Goal: Information Seeking & Learning: Check status

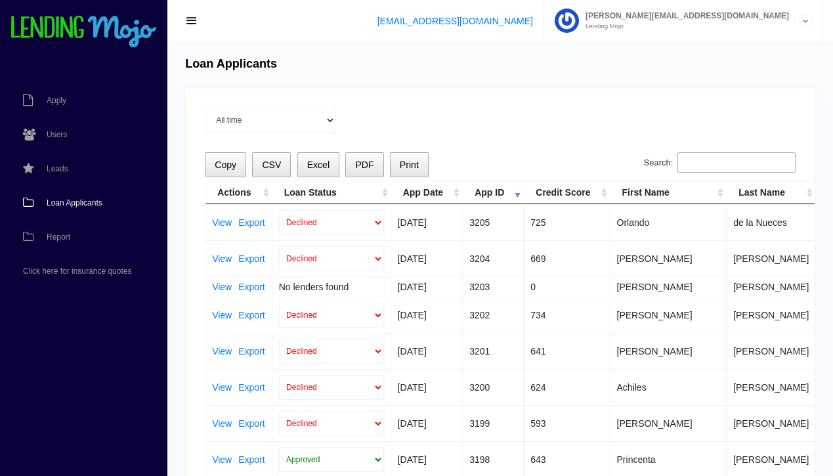
click at [76, 204] on span "Loan Applicants" at bounding box center [75, 203] width 56 height 8
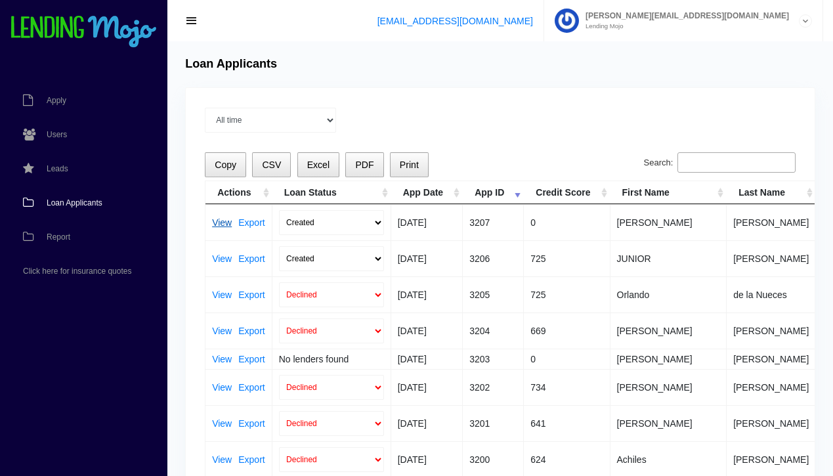
click at [218, 221] on link "View" at bounding box center [222, 222] width 20 height 9
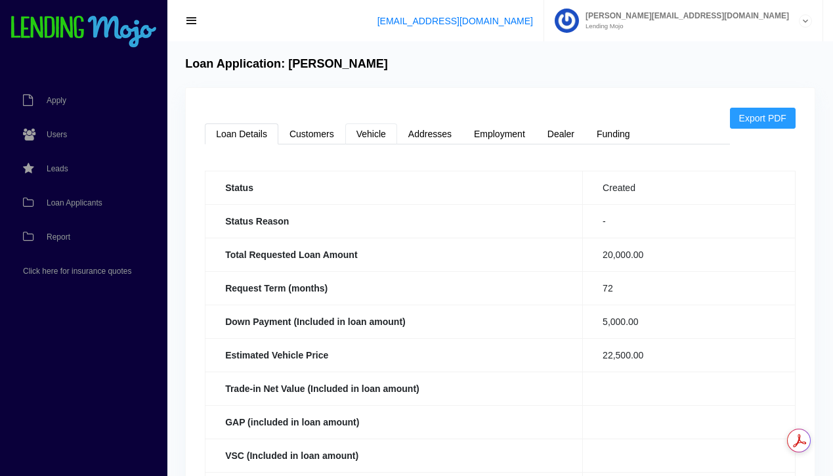
click at [364, 135] on link "Vehicle" at bounding box center [371, 133] width 52 height 21
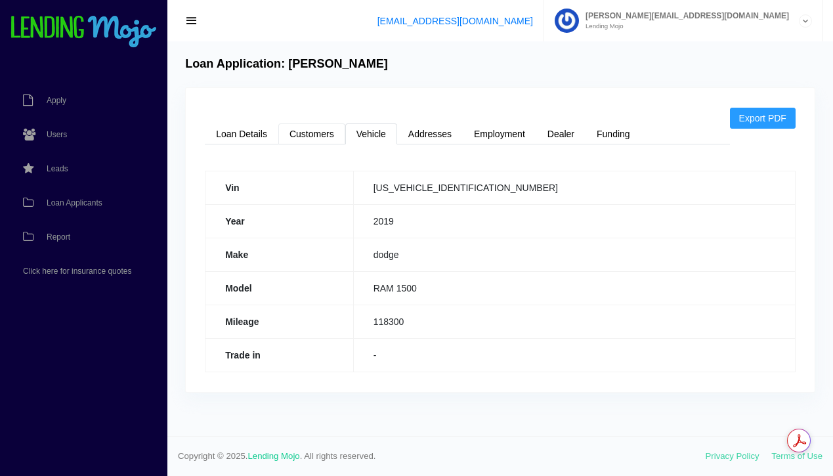
click at [315, 137] on link "Customers" at bounding box center [311, 133] width 67 height 21
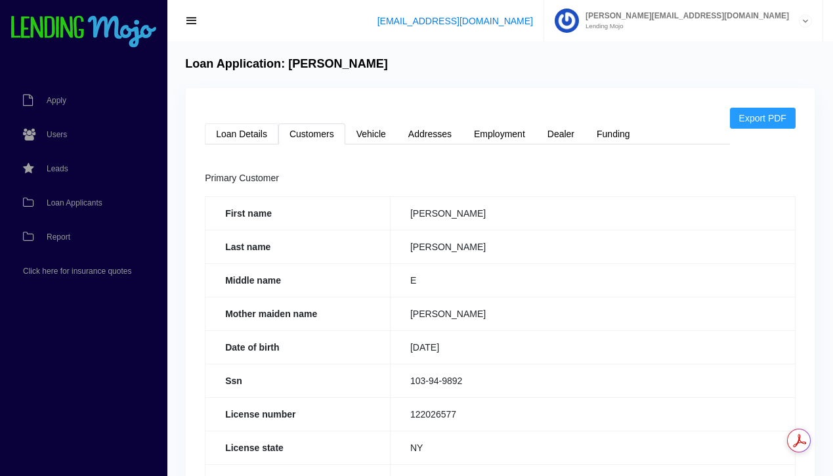
click at [246, 137] on link "Loan Details" at bounding box center [242, 133] width 74 height 21
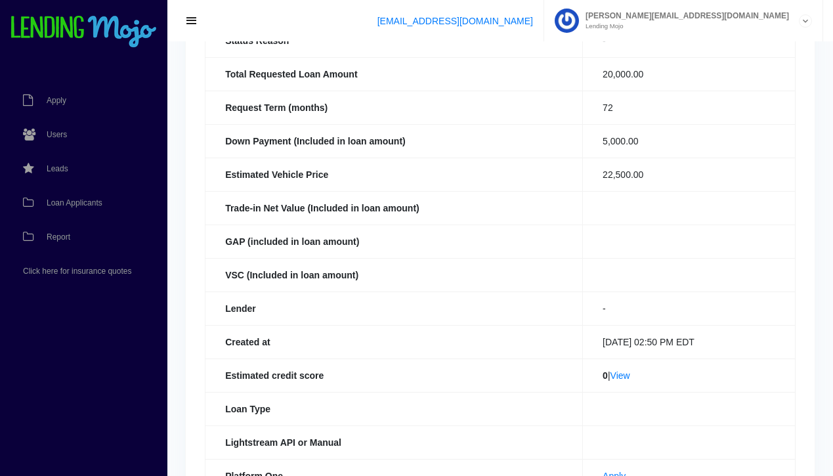
scroll to position [189, 0]
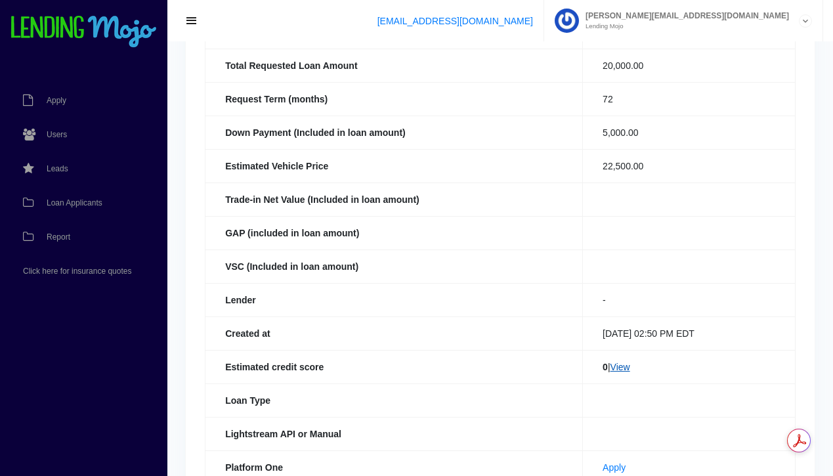
click at [625, 369] on link "View" at bounding box center [621, 367] width 20 height 11
click at [82, 200] on span "Loan Applicants" at bounding box center [75, 203] width 56 height 8
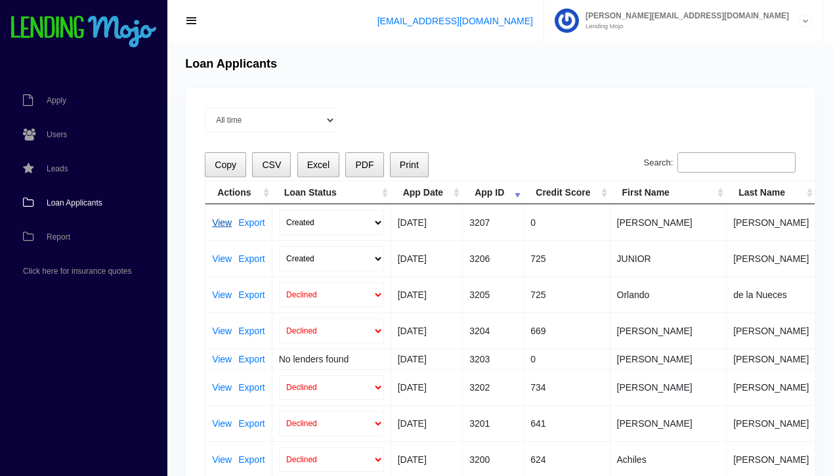
click at [221, 224] on link "View" at bounding box center [222, 222] width 20 height 9
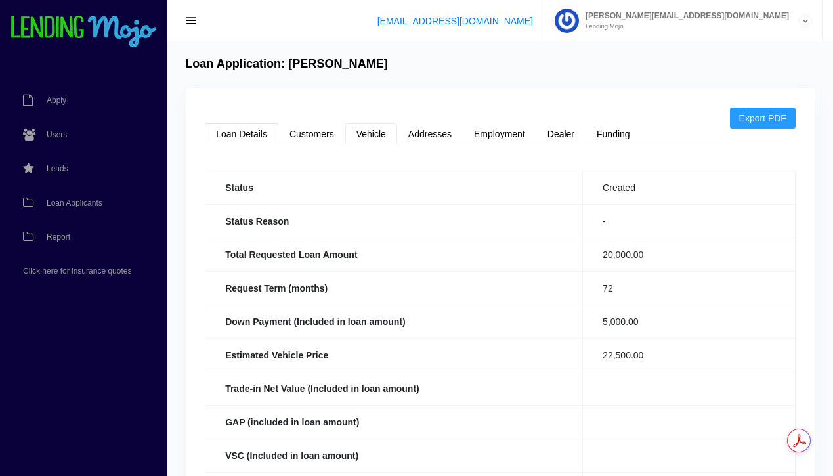
click at [364, 135] on link "Vehicle" at bounding box center [371, 133] width 52 height 21
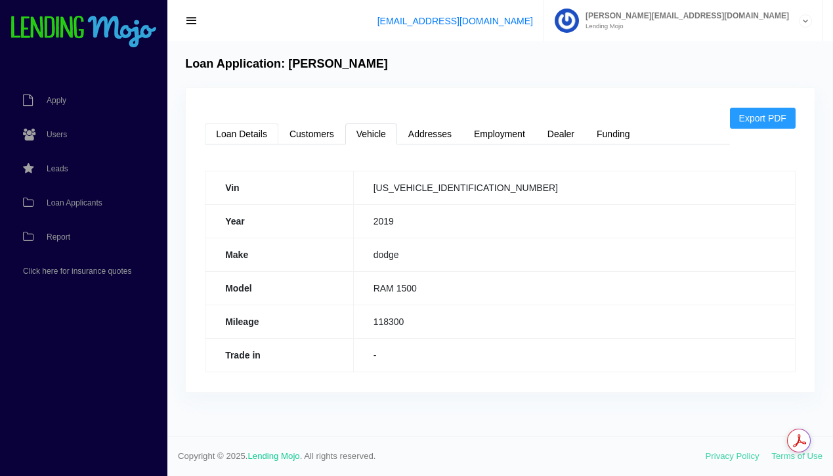
click at [238, 131] on link "Loan Details" at bounding box center [242, 133] width 74 height 21
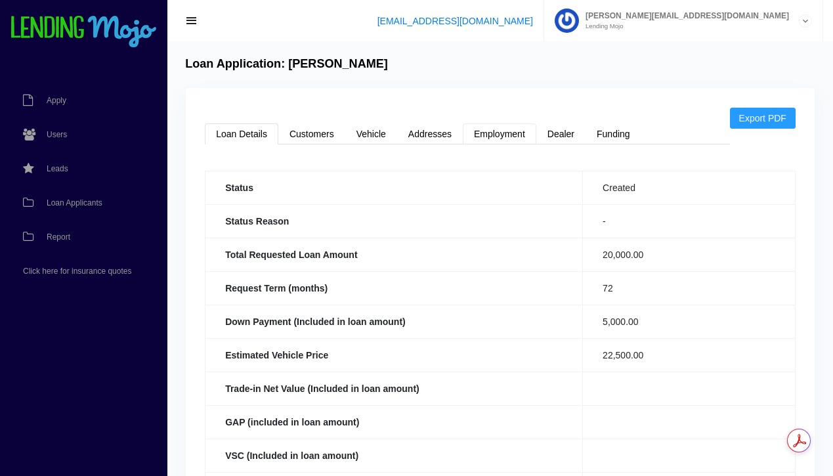
click at [489, 132] on link "Employment" at bounding box center [500, 133] width 74 height 21
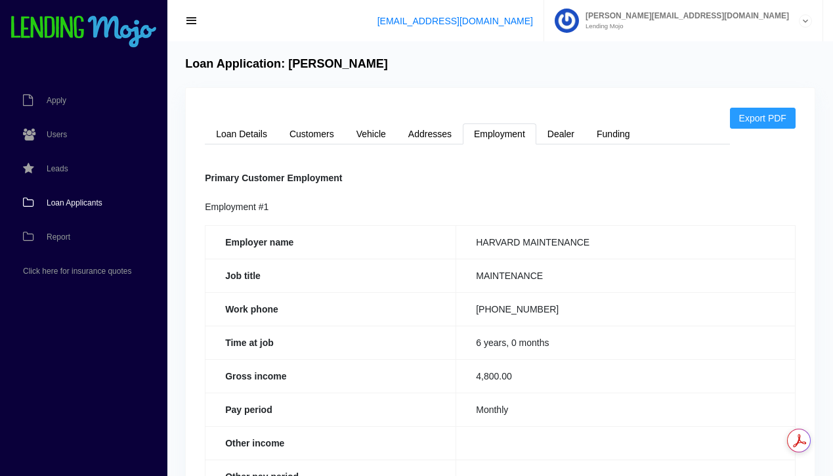
click at [79, 204] on span "Loan Applicants" at bounding box center [75, 203] width 56 height 8
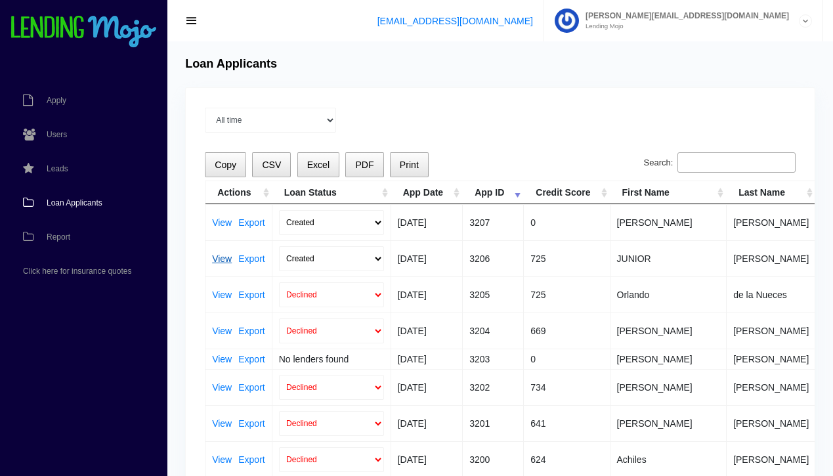
click at [223, 258] on link "View" at bounding box center [222, 258] width 20 height 9
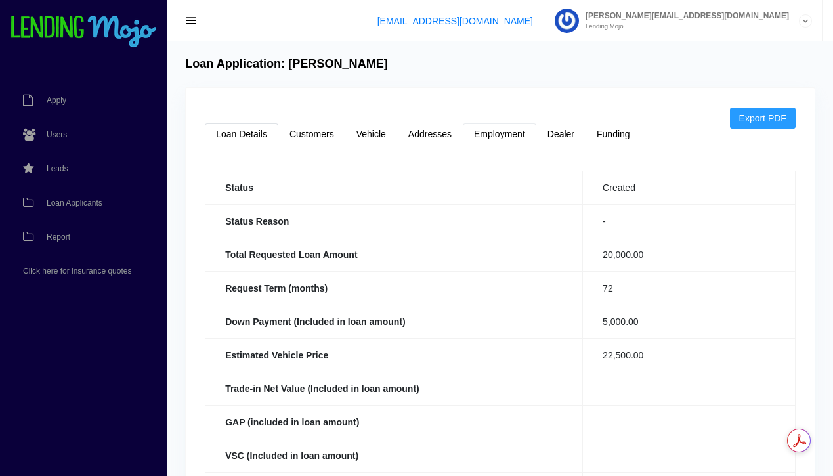
click at [508, 137] on link "Employment" at bounding box center [500, 133] width 74 height 21
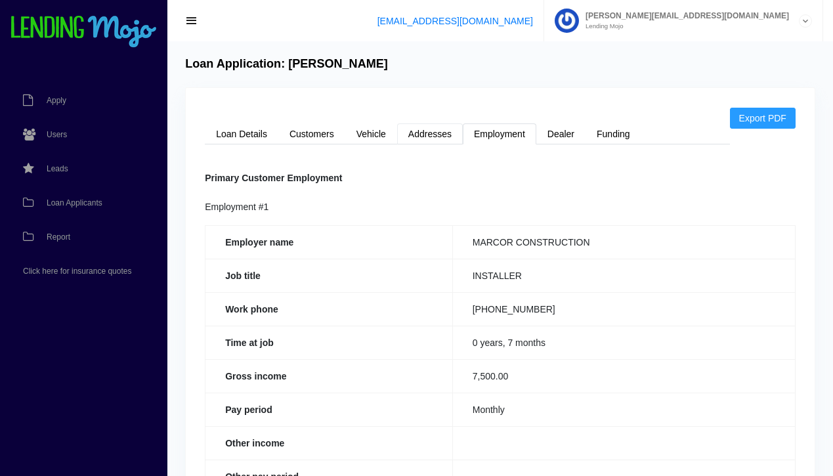
click at [428, 139] on link "Addresses" at bounding box center [430, 133] width 66 height 21
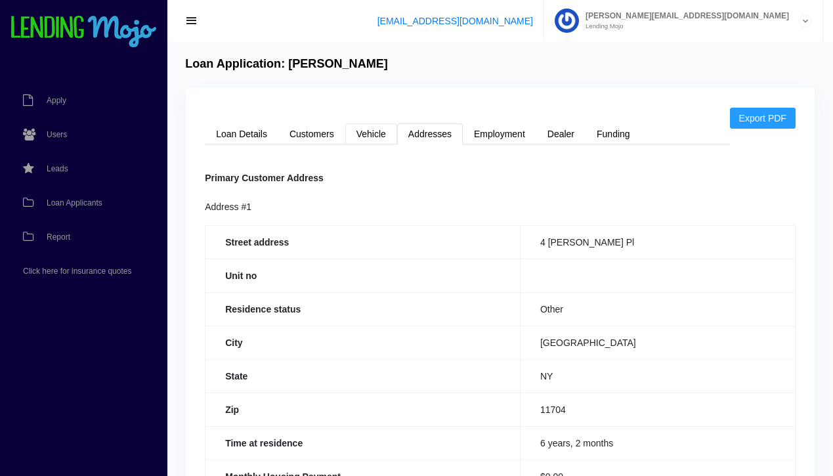
click at [368, 135] on link "Vehicle" at bounding box center [371, 133] width 52 height 21
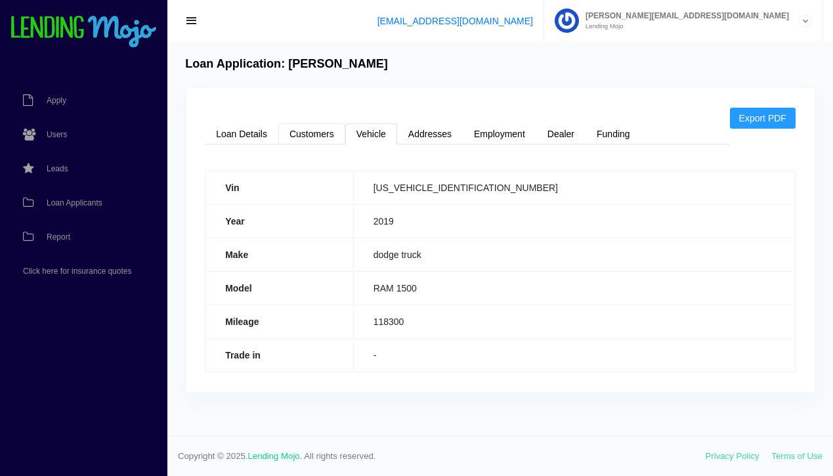
click at [312, 138] on link "Customers" at bounding box center [311, 133] width 67 height 21
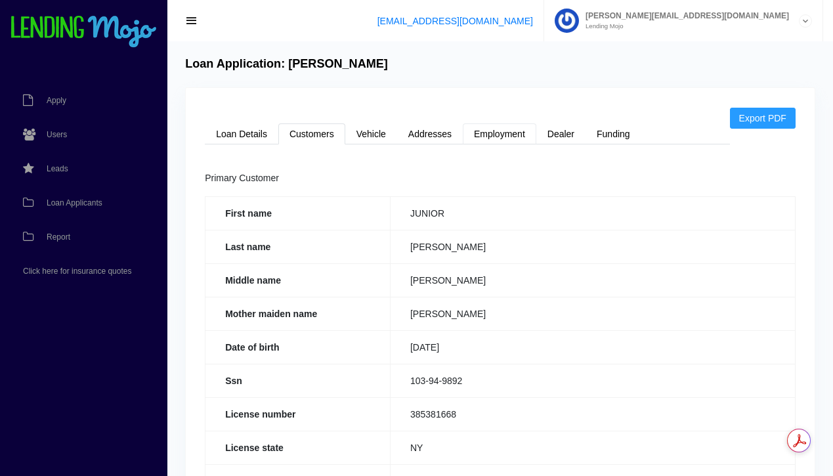
click at [496, 137] on link "Employment" at bounding box center [500, 133] width 74 height 21
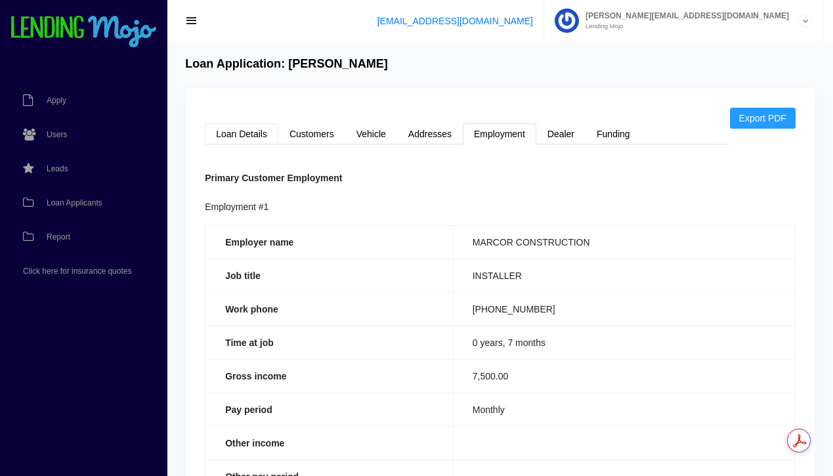
click at [253, 127] on link "Loan Details" at bounding box center [242, 133] width 74 height 21
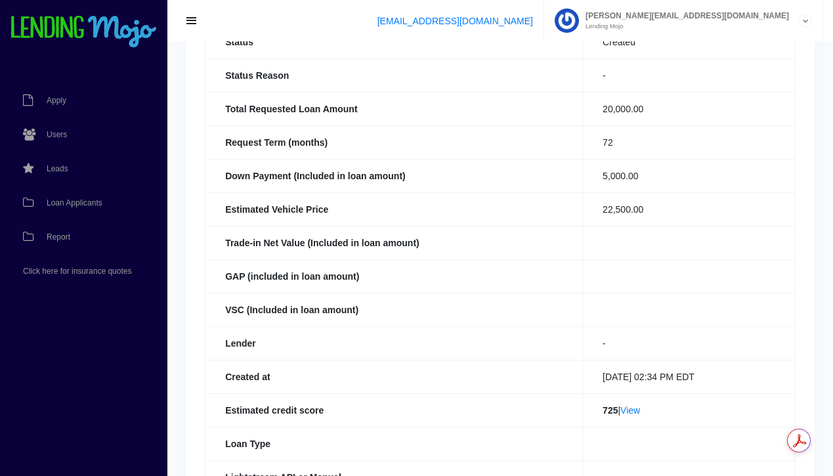
scroll to position [150, 0]
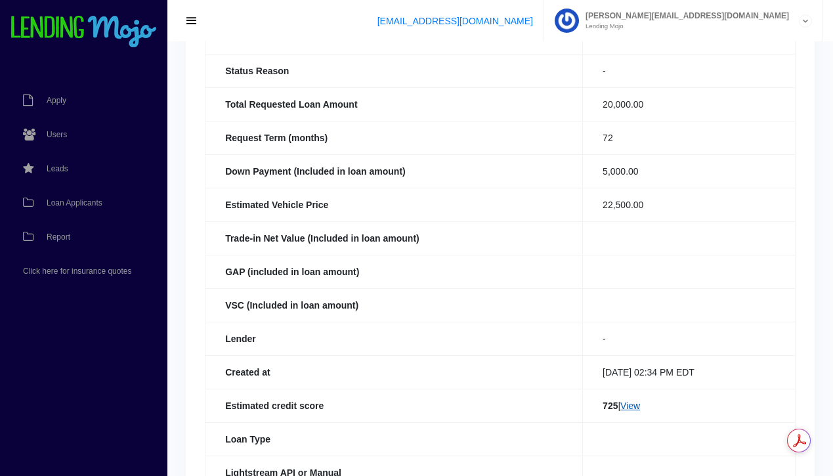
click at [630, 408] on link "View" at bounding box center [631, 406] width 20 height 11
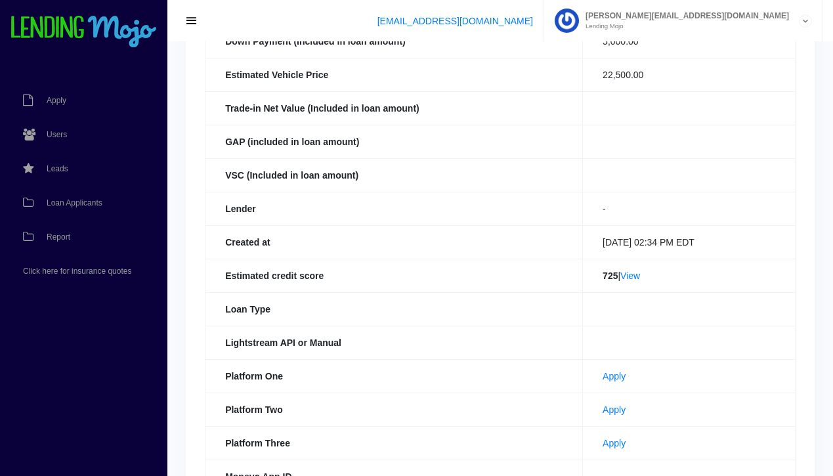
scroll to position [312, 0]
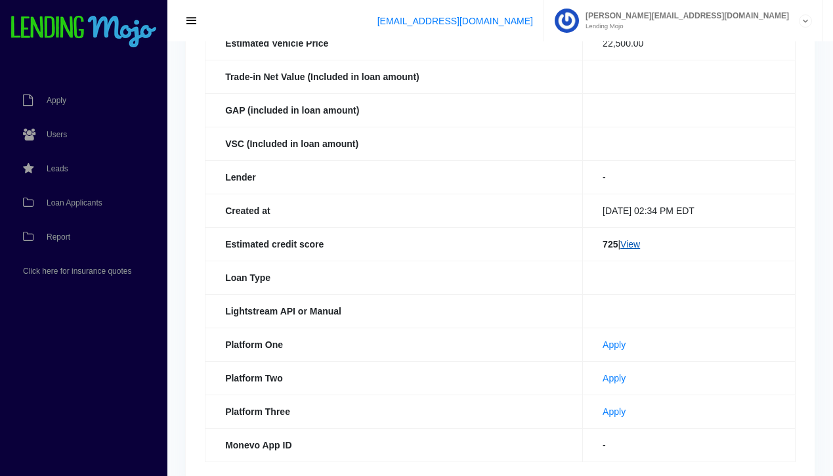
click at [629, 243] on link "View" at bounding box center [631, 244] width 20 height 11
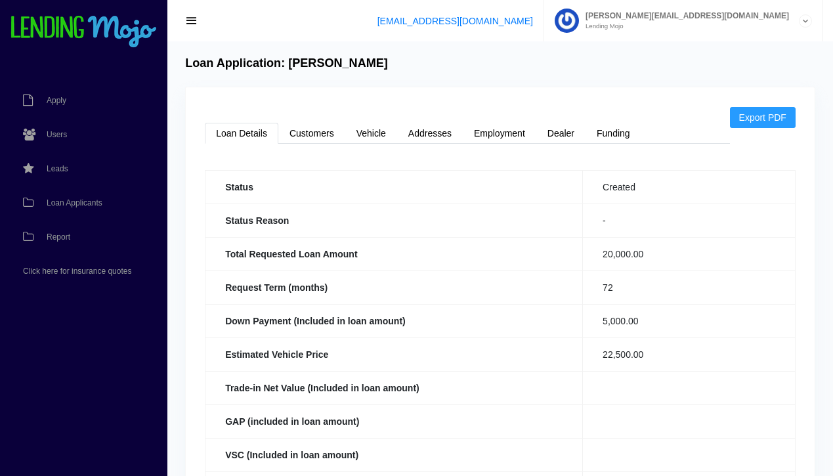
scroll to position [0, 0]
click at [77, 204] on span "Loan Applicants" at bounding box center [75, 203] width 56 height 8
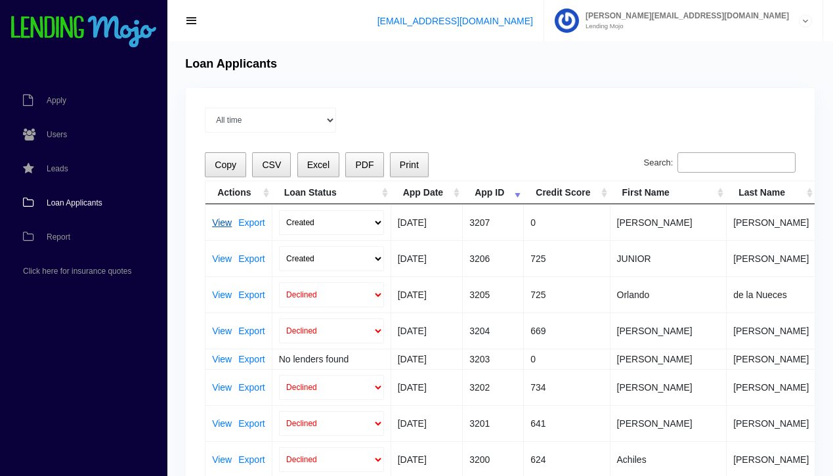
click at [223, 225] on link "View" at bounding box center [222, 222] width 20 height 9
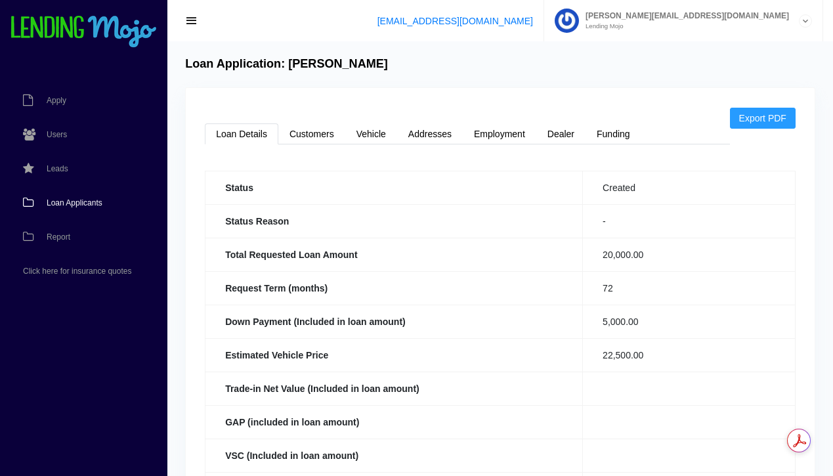
click at [77, 199] on span "Loan Applicants" at bounding box center [75, 203] width 56 height 8
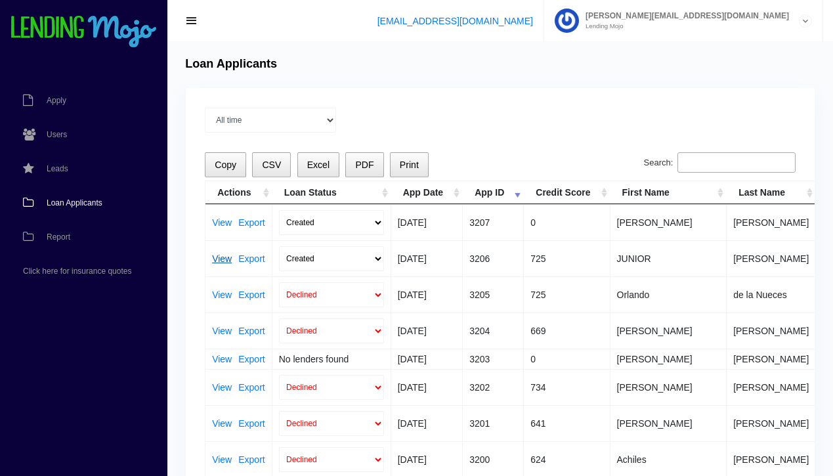
click at [226, 257] on link "View" at bounding box center [222, 258] width 20 height 9
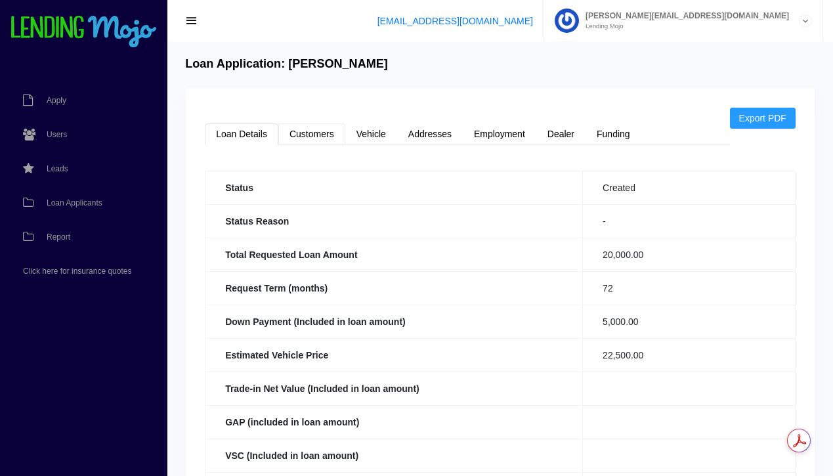
click at [320, 134] on link "Customers" at bounding box center [311, 133] width 67 height 21
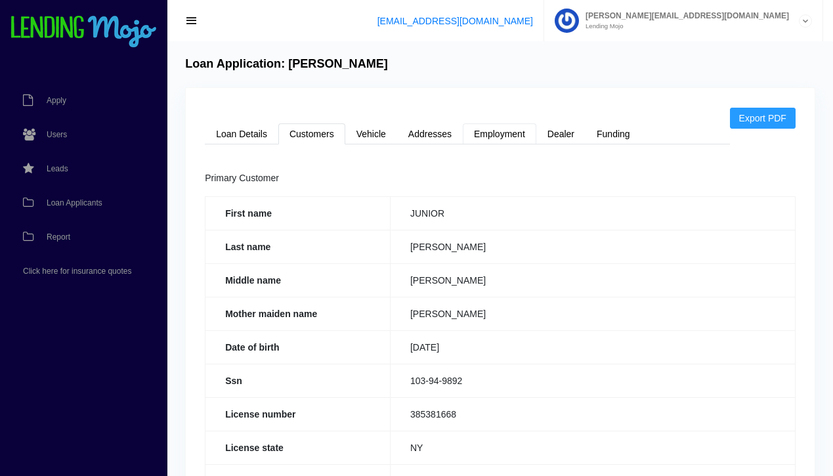
click at [497, 141] on link "Employment" at bounding box center [500, 133] width 74 height 21
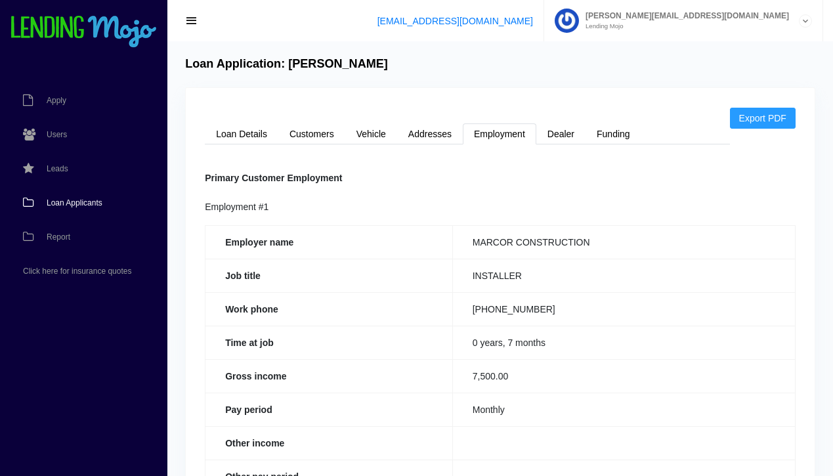
click at [80, 203] on span "Loan Applicants" at bounding box center [75, 203] width 56 height 8
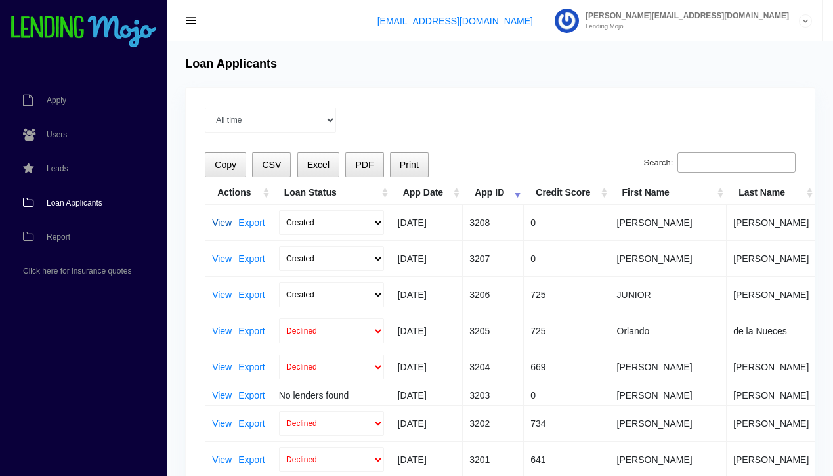
click at [222, 226] on link "View" at bounding box center [222, 222] width 20 height 9
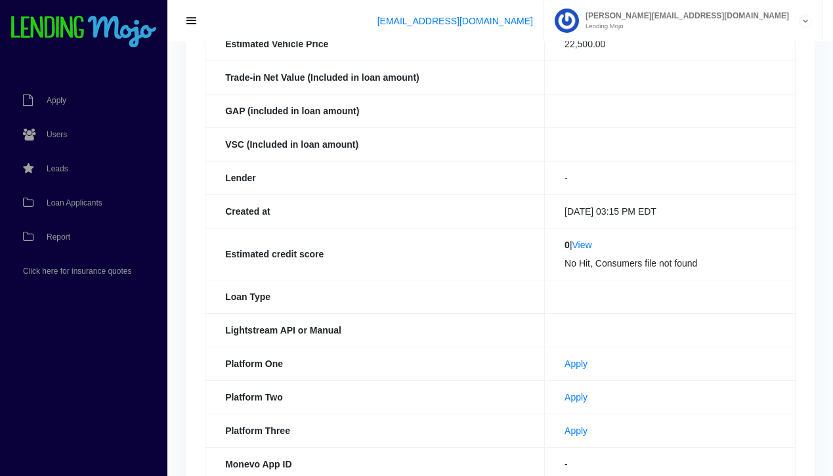
scroll to position [313, 0]
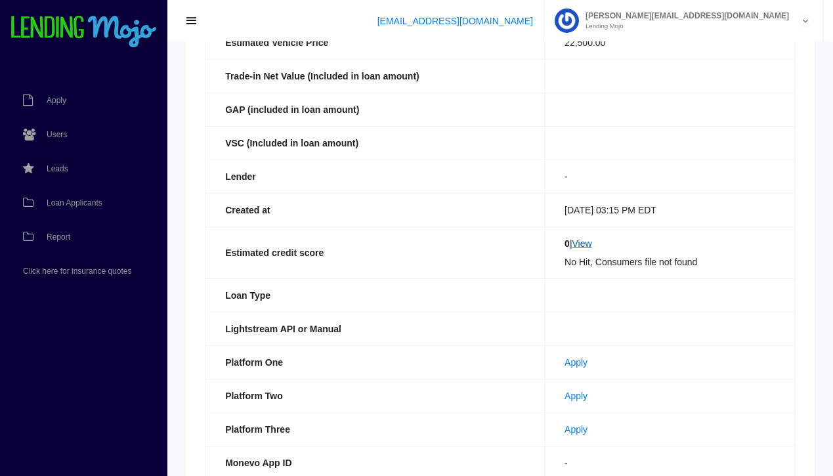
click at [592, 247] on link "View" at bounding box center [583, 243] width 20 height 11
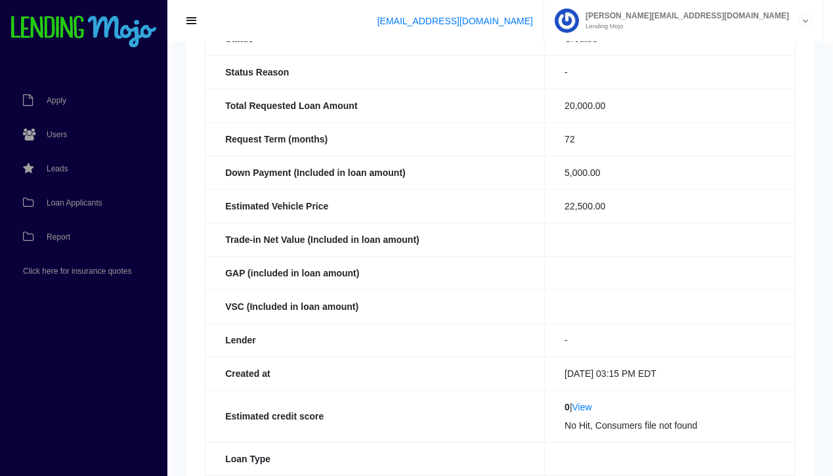
scroll to position [0, 0]
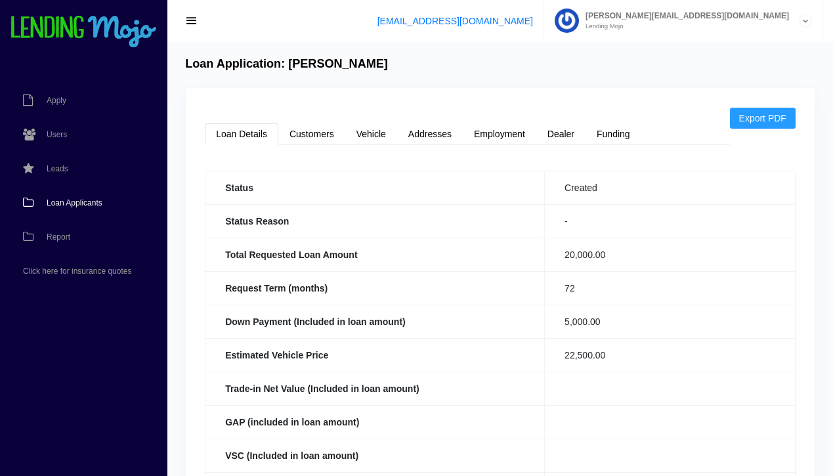
click at [87, 203] on span "Loan Applicants" at bounding box center [75, 203] width 56 height 8
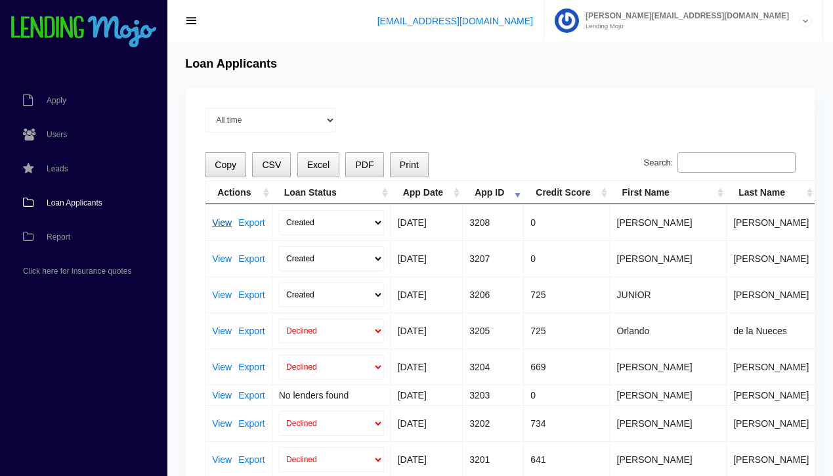
click at [222, 222] on link "View" at bounding box center [222, 222] width 20 height 9
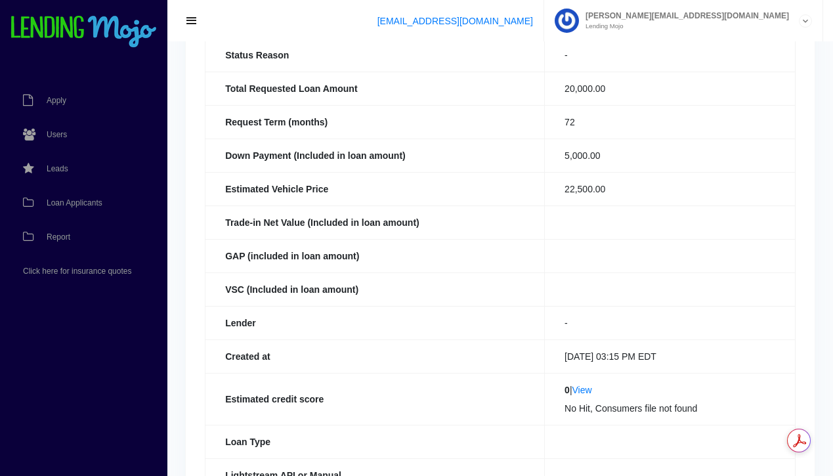
scroll to position [172, 0]
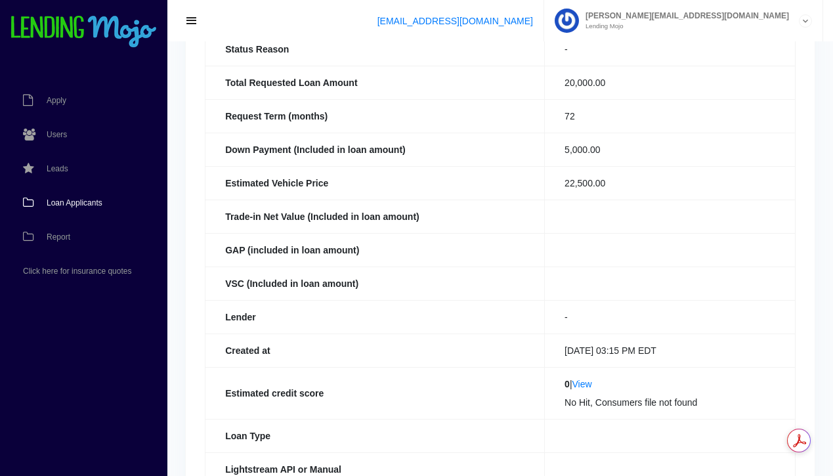
click at [77, 203] on span "Loan Applicants" at bounding box center [75, 203] width 56 height 8
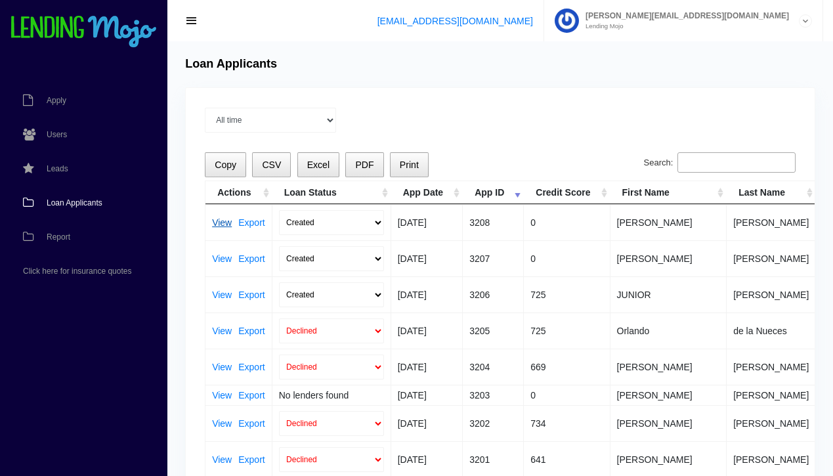
click at [223, 224] on link "View" at bounding box center [222, 222] width 20 height 9
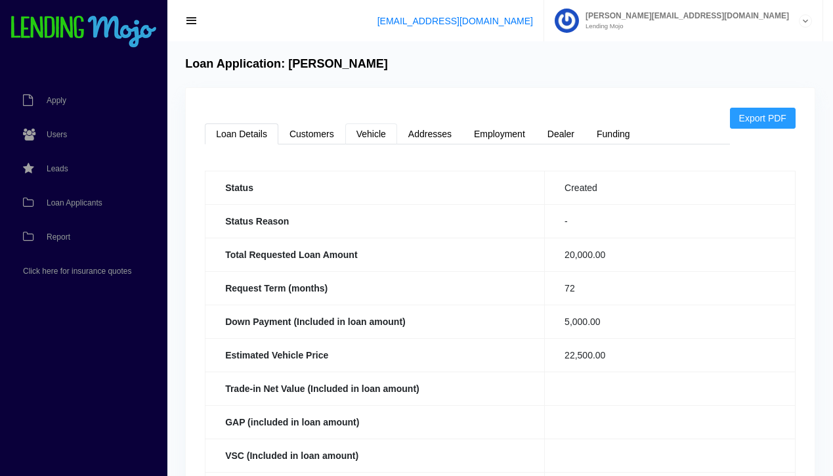
click at [372, 139] on link "Vehicle" at bounding box center [371, 133] width 52 height 21
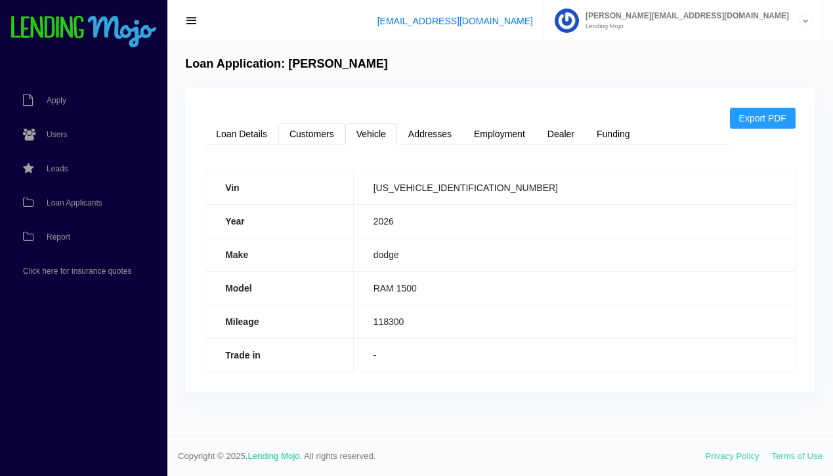
click at [315, 138] on link "Customers" at bounding box center [311, 133] width 67 height 21
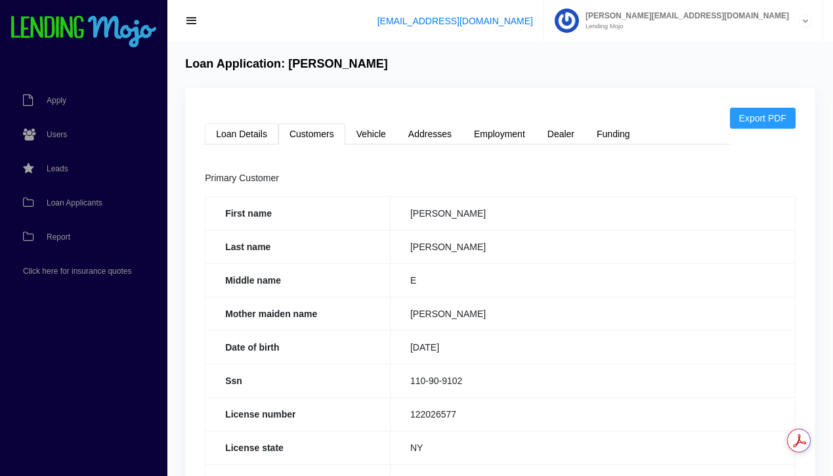
click at [239, 137] on link "Loan Details" at bounding box center [242, 133] width 74 height 21
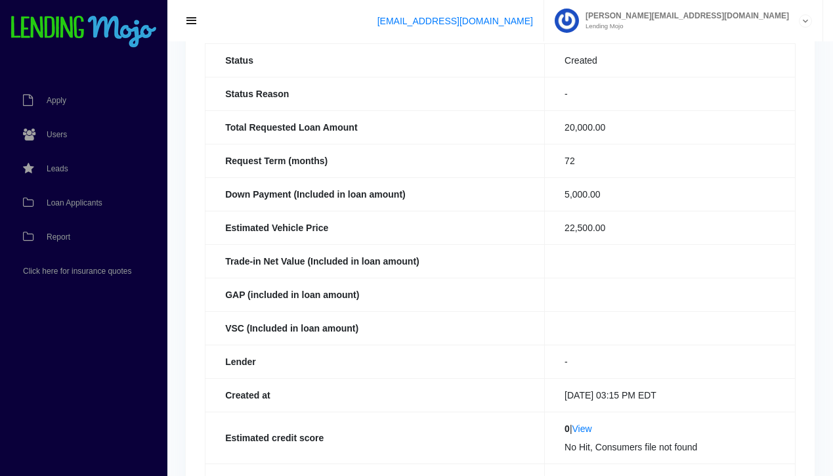
scroll to position [129, 0]
drag, startPoint x: 454, startPoint y: 9, endPoint x: 324, endPoint y: 9, distance: 129.4
click at [341, 9] on div "[EMAIL_ADDRESS][DOMAIN_NAME] [PERSON_NAME][EMAIL_ADDRESS][DOMAIN_NAME] Lending …" at bounding box center [500, 20] width 666 height 41
click at [72, 208] on link "Loan Applicants" at bounding box center [77, 203] width 154 height 34
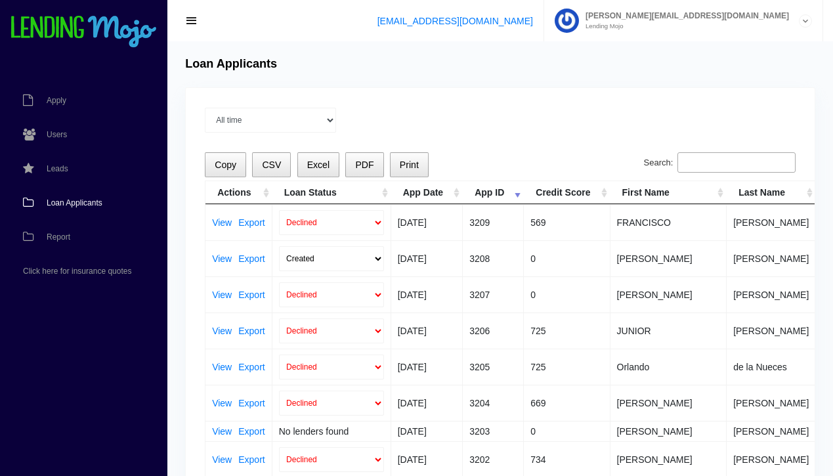
click at [72, 201] on span "Loan Applicants" at bounding box center [75, 203] width 56 height 8
